Goal: Check status: Check status

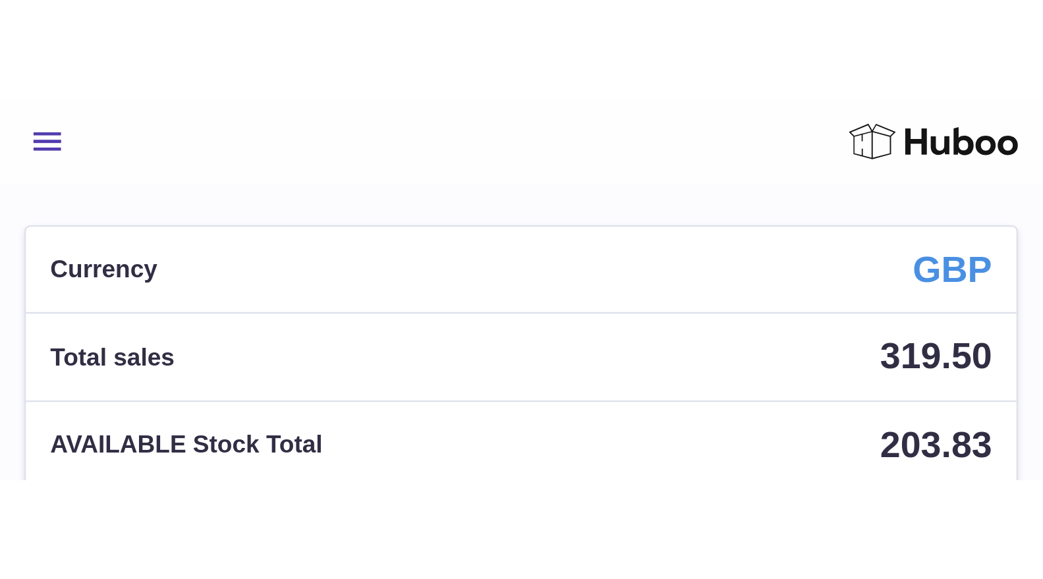
scroll to position [205, 258]
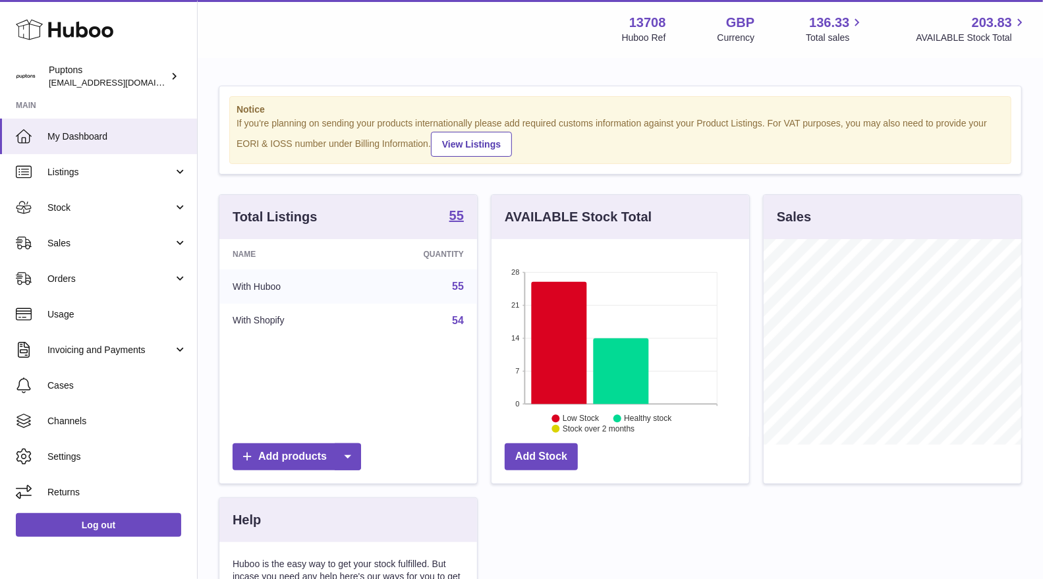
scroll to position [658955, 658902]
click at [103, 215] on link "Stock" at bounding box center [98, 208] width 197 height 36
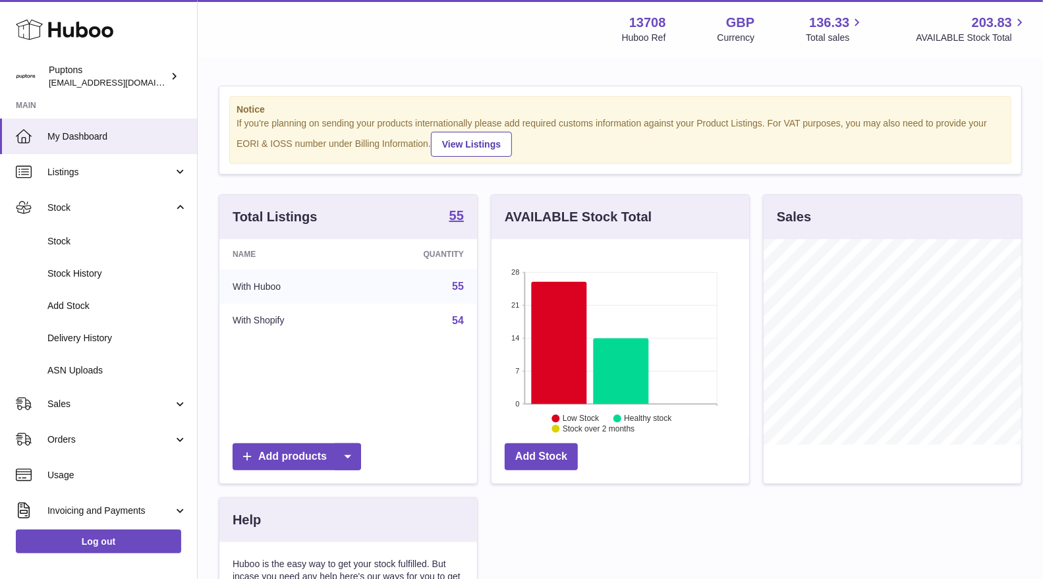
click at [80, 237] on span "Stock" at bounding box center [117, 241] width 140 height 13
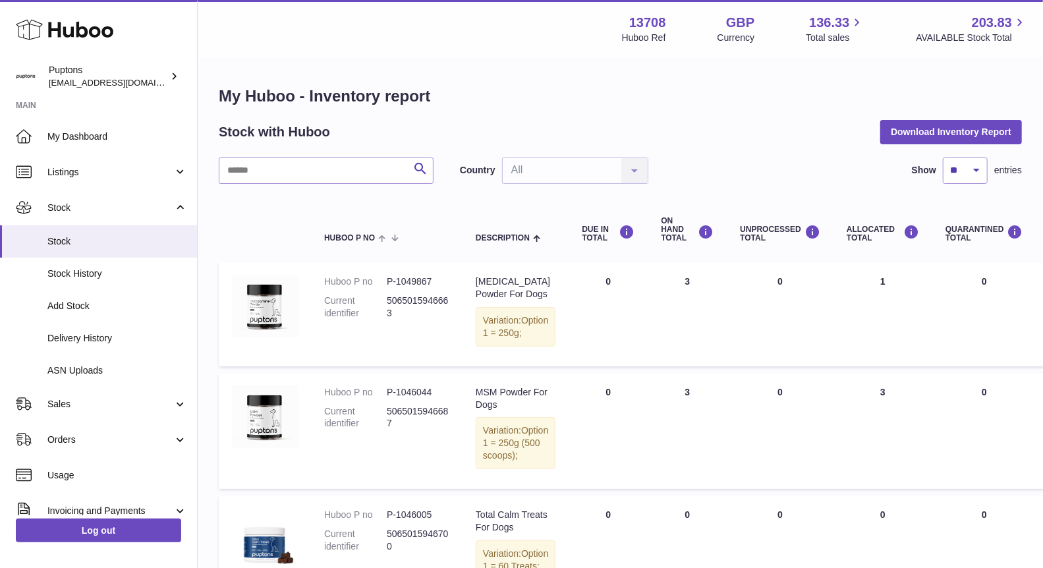
click at [82, 399] on span "Sales" at bounding box center [110, 404] width 126 height 13
click at [81, 431] on link "Sales" at bounding box center [98, 438] width 197 height 32
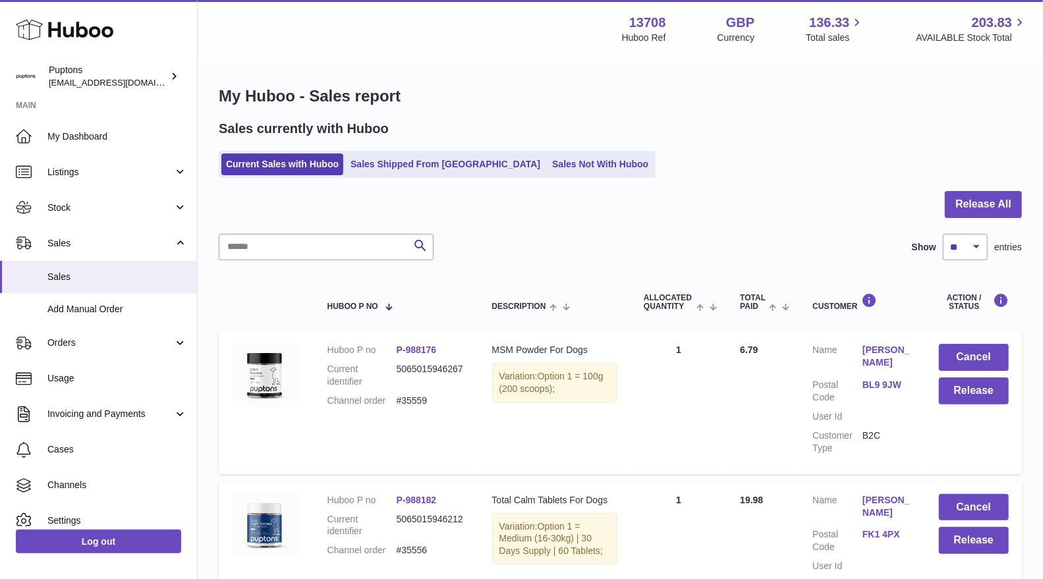
click at [106, 206] on span "Stock" at bounding box center [110, 208] width 126 height 13
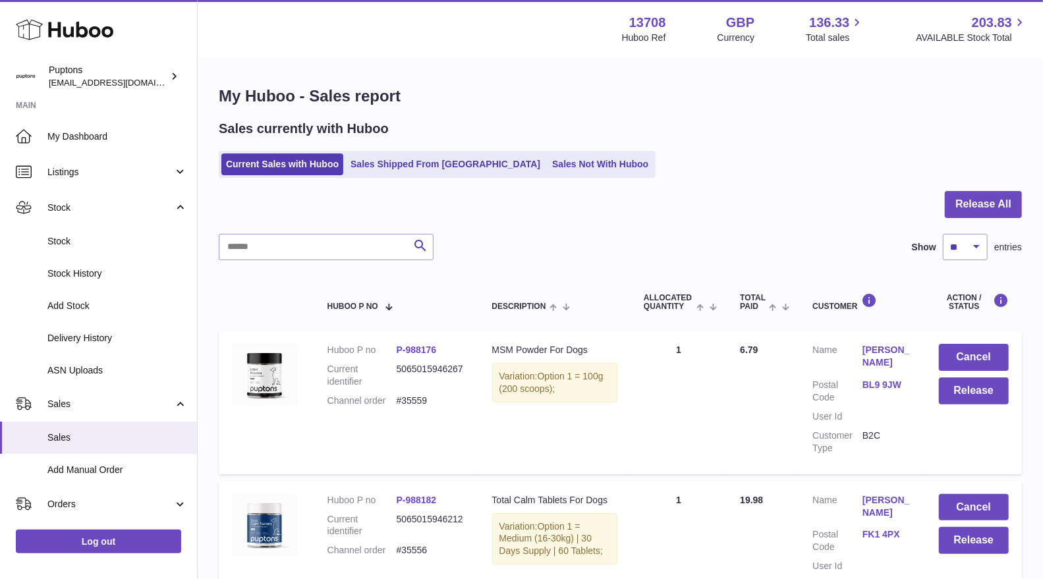
click at [104, 241] on span "Stock" at bounding box center [117, 241] width 140 height 13
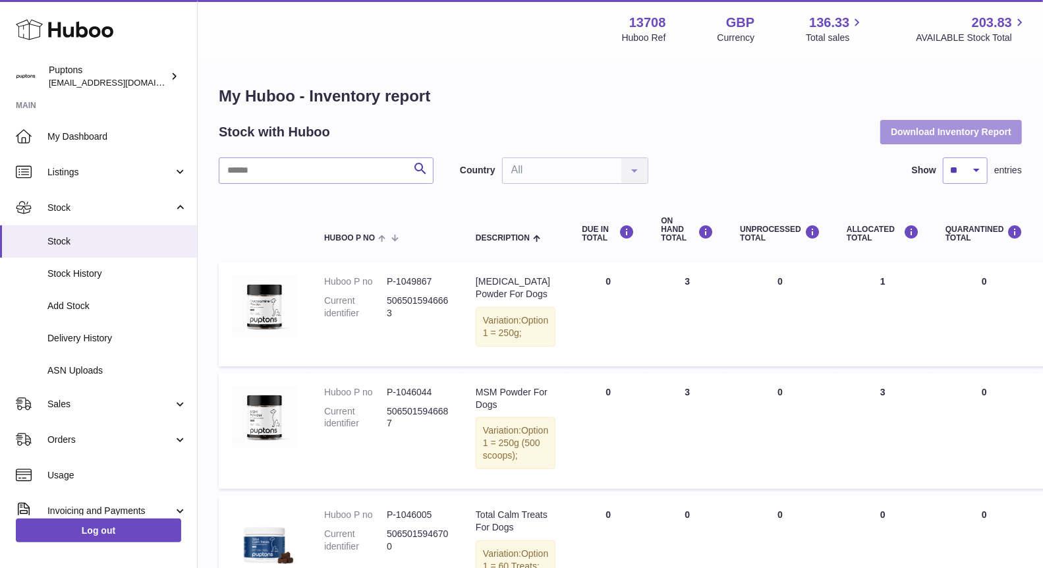
click at [968, 135] on button "Download Inventory Report" at bounding box center [952, 132] width 142 height 24
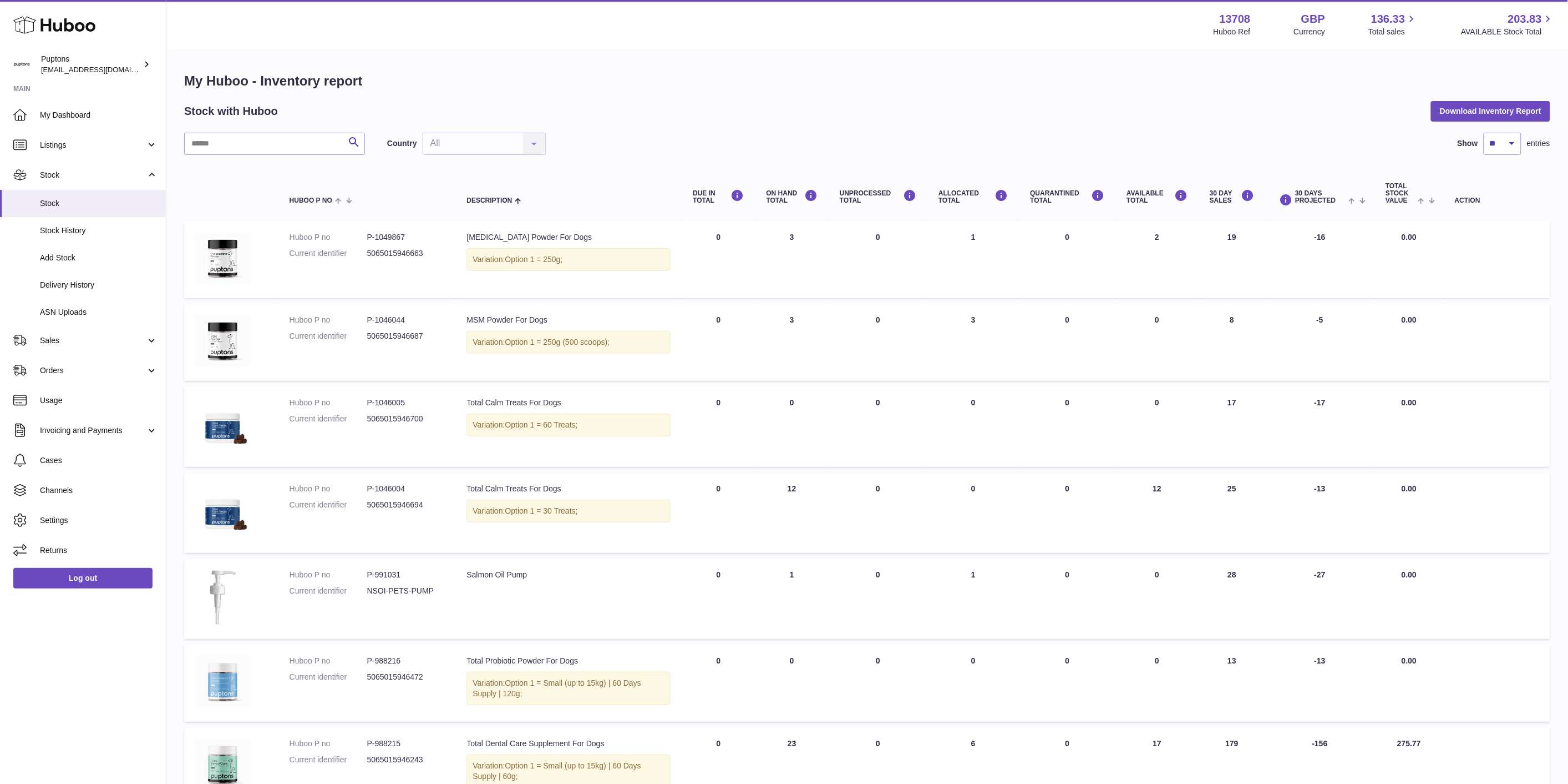
click at [70, 342] on span "Sales" at bounding box center [93, 340] width 106 height 11
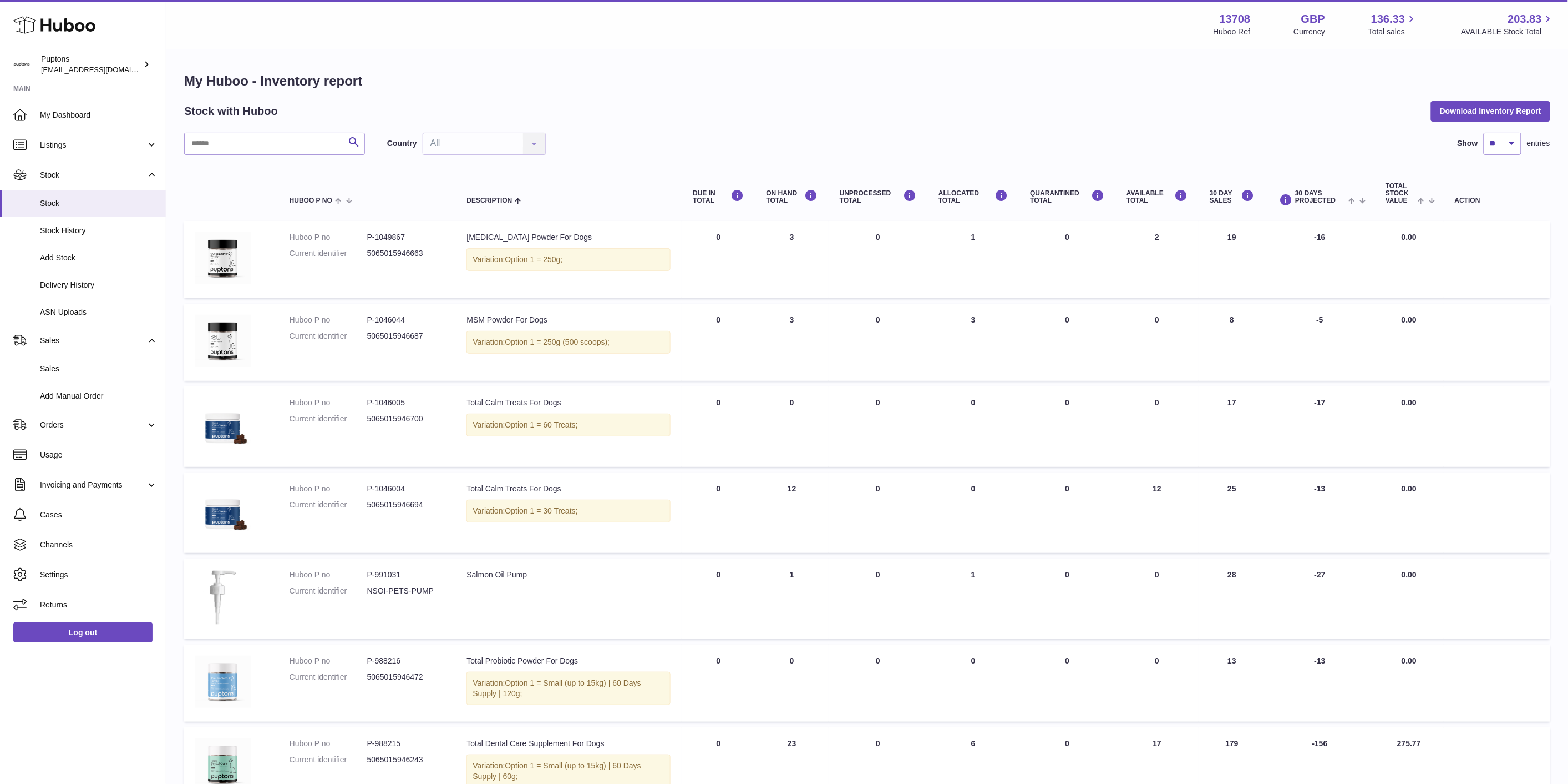
click at [71, 364] on span "Sales" at bounding box center [98, 369] width 118 height 11
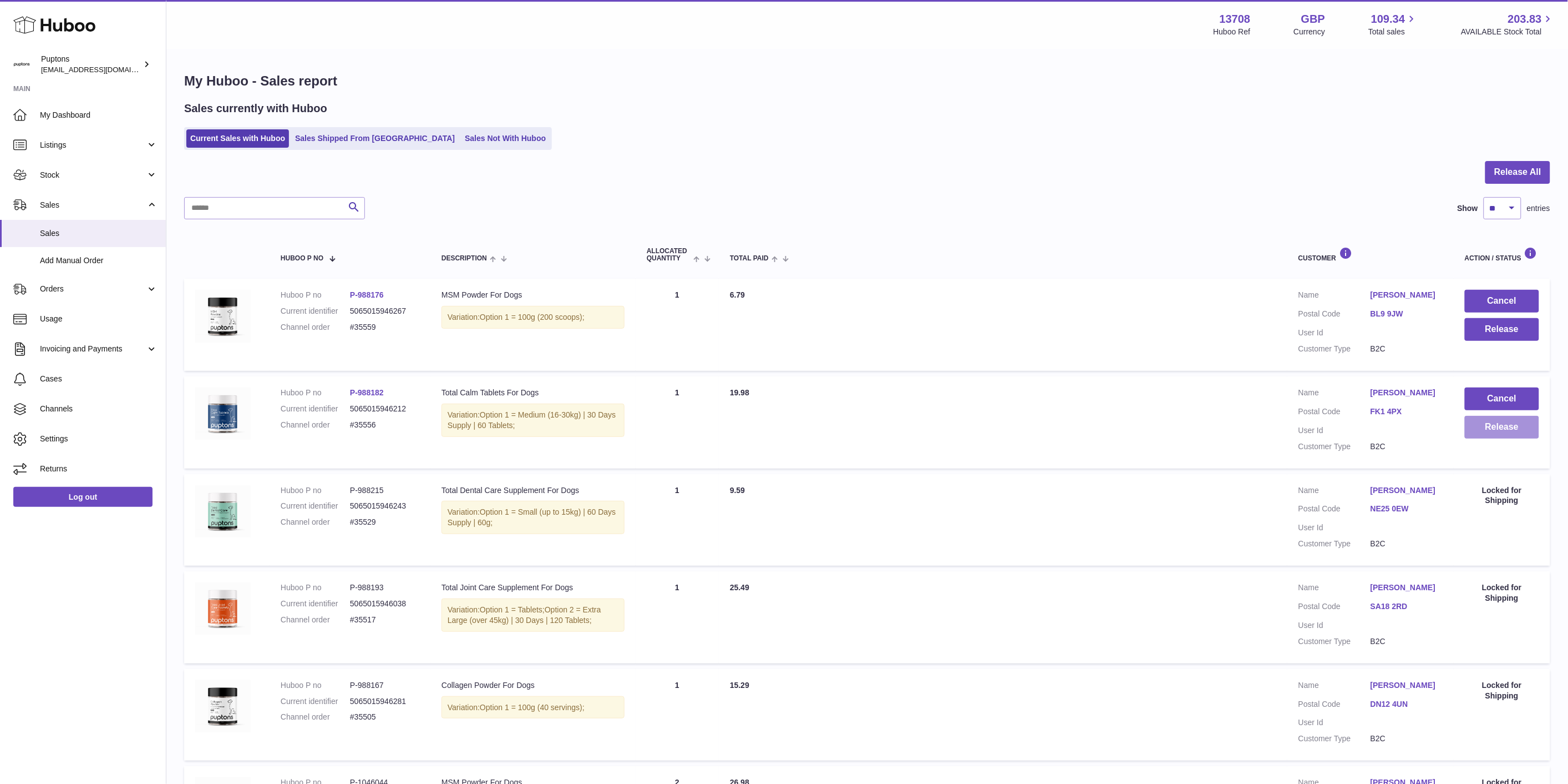
click at [1493, 431] on button "Release" at bounding box center [1502, 427] width 74 height 23
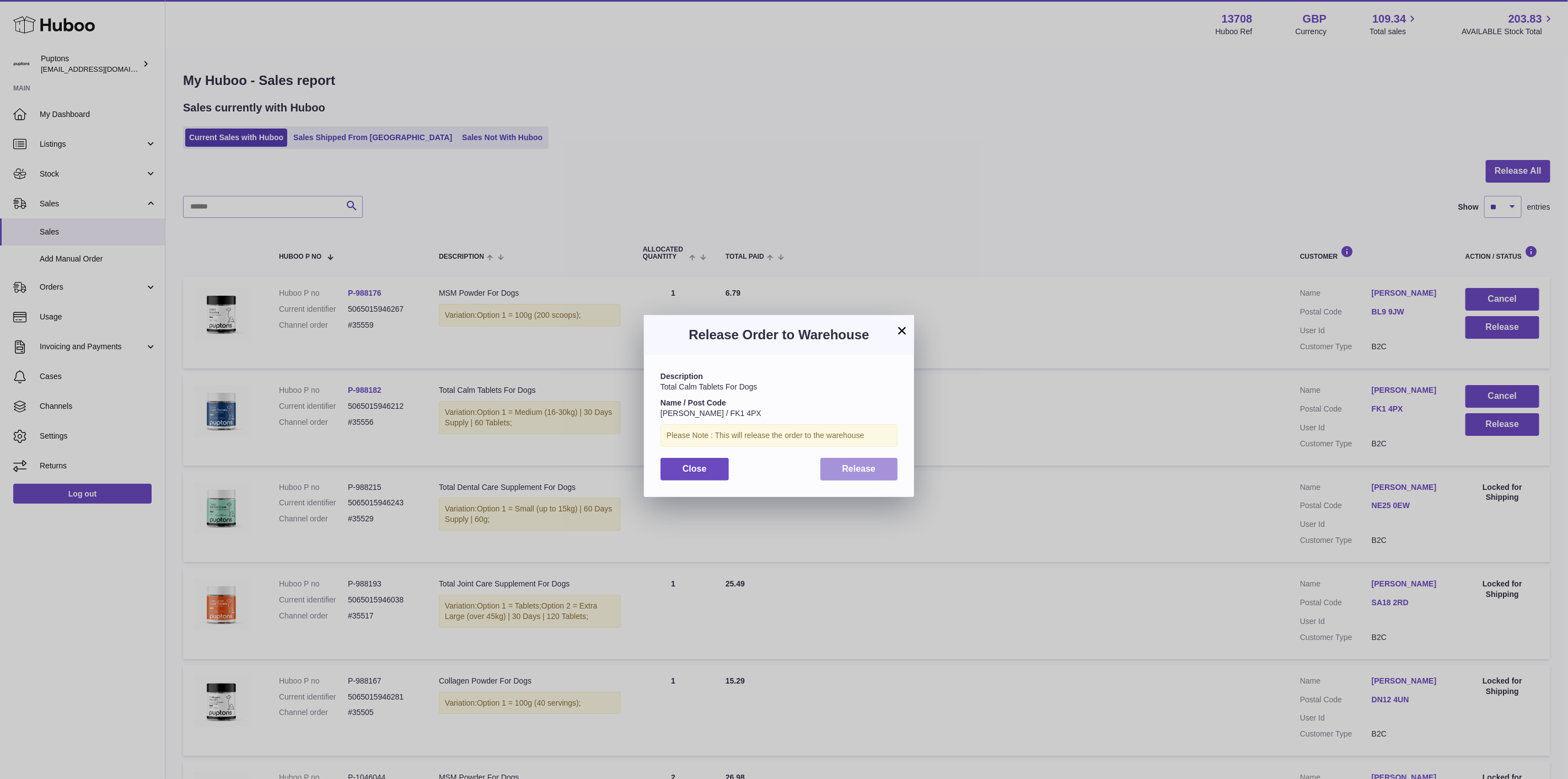
click at [853, 470] on span "Release" at bounding box center [859, 468] width 33 height 9
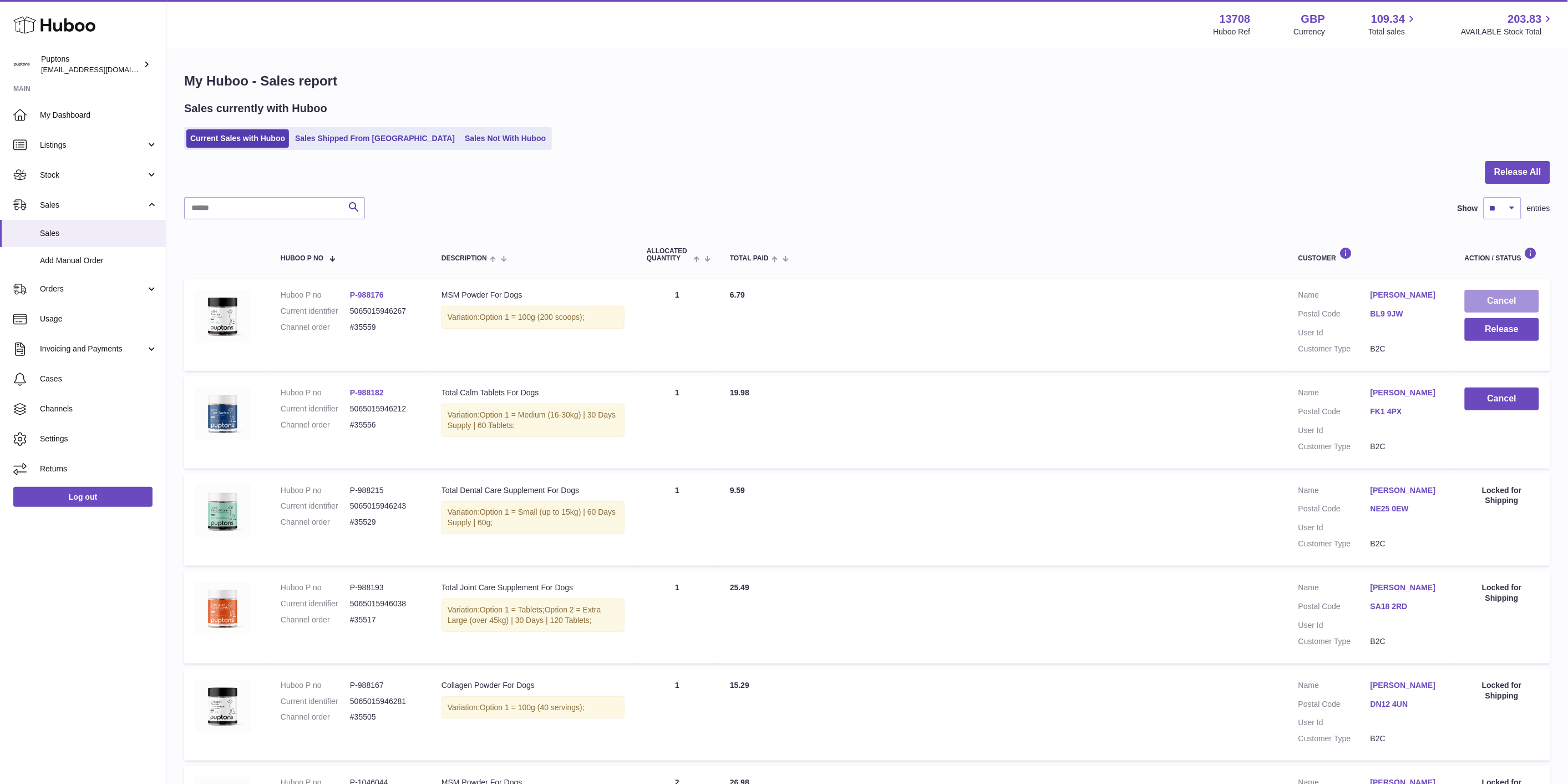
click at [1491, 293] on button "Cancel" at bounding box center [1502, 301] width 74 height 23
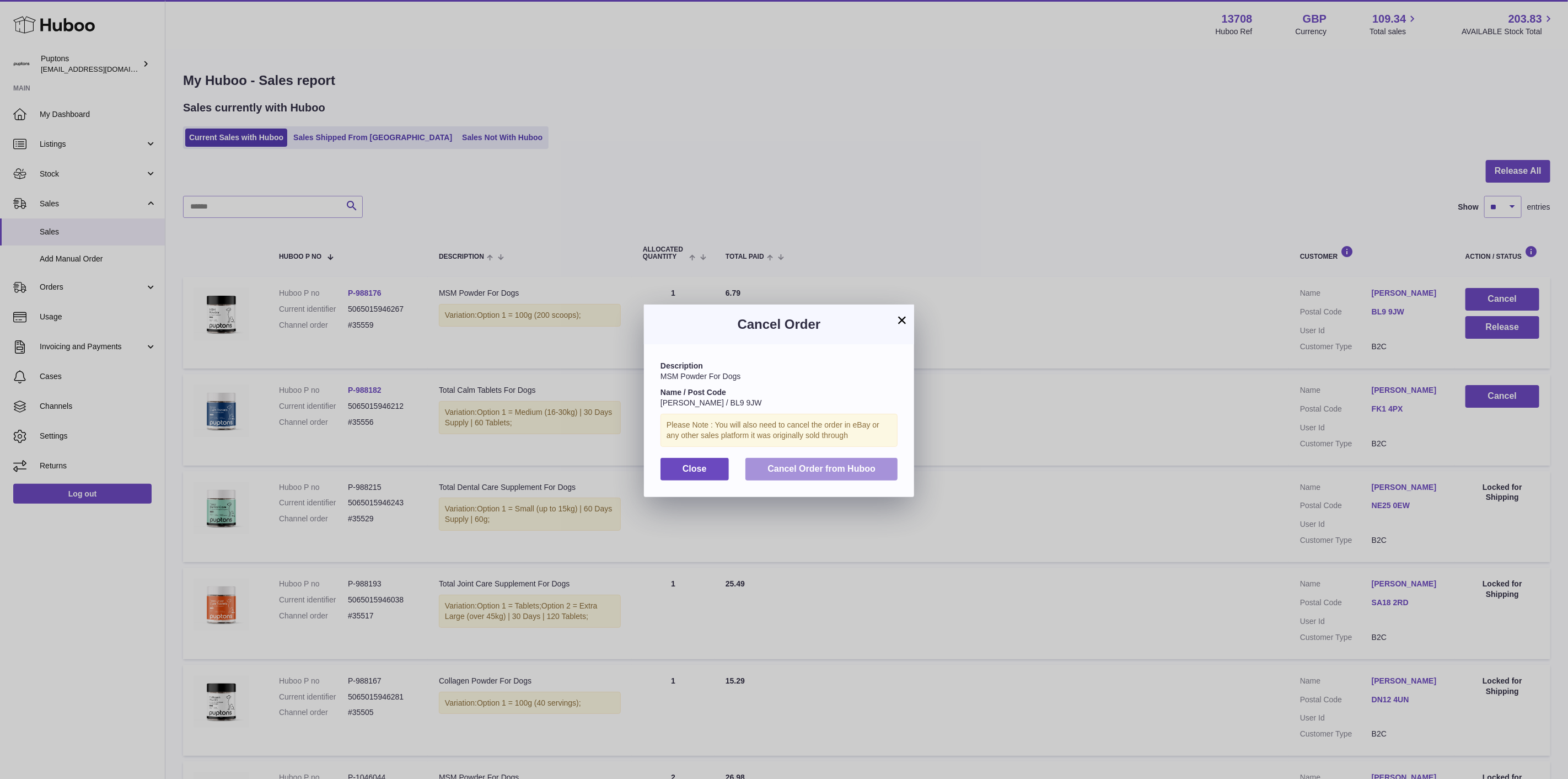
click at [850, 474] on span "Cancel Order from Huboo" at bounding box center [821, 468] width 108 height 9
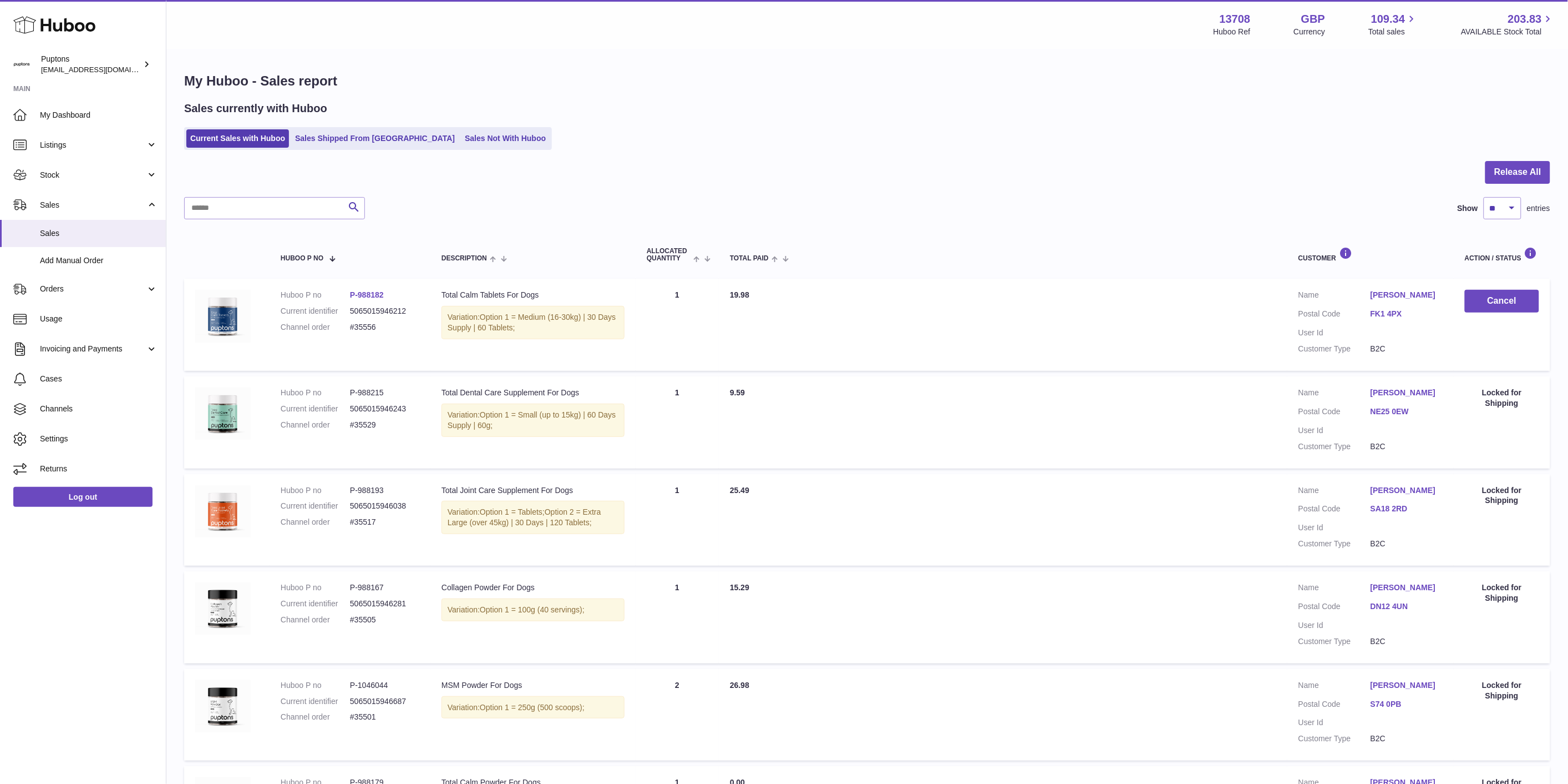
click at [362, 328] on dd "#35556" at bounding box center [385, 327] width 69 height 11
copy dd "35556"
click at [234, 202] on input "text" at bounding box center [274, 208] width 181 height 22
paste input "*****"
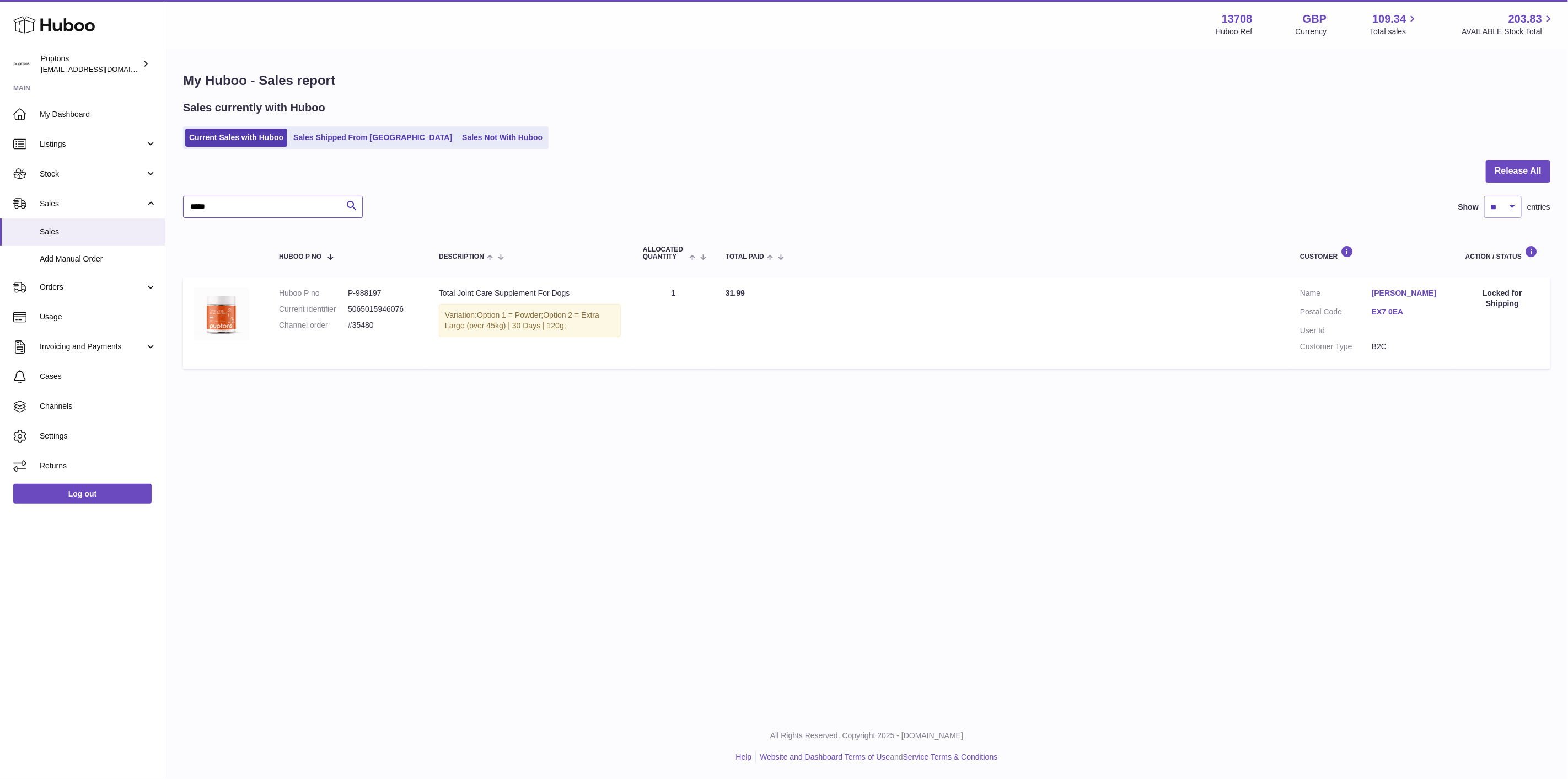
type input "*****"
